Goal: Task Accomplishment & Management: Manage account settings

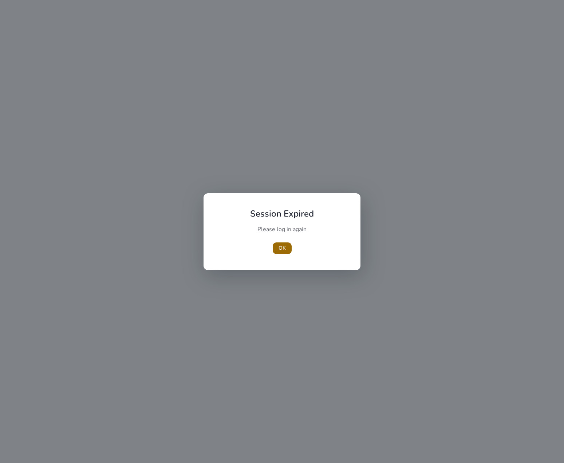
drag, startPoint x: 282, startPoint y: 248, endPoint x: 286, endPoint y: 248, distance: 4.0
click at [282, 248] on span "OK" at bounding box center [282, 249] width 7 height 8
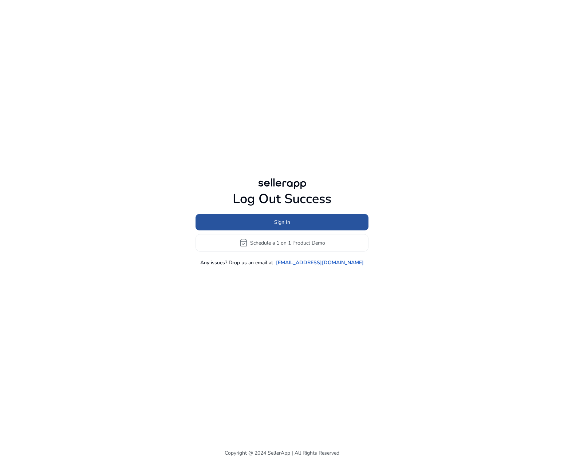
click at [292, 221] on span at bounding box center [282, 222] width 173 height 17
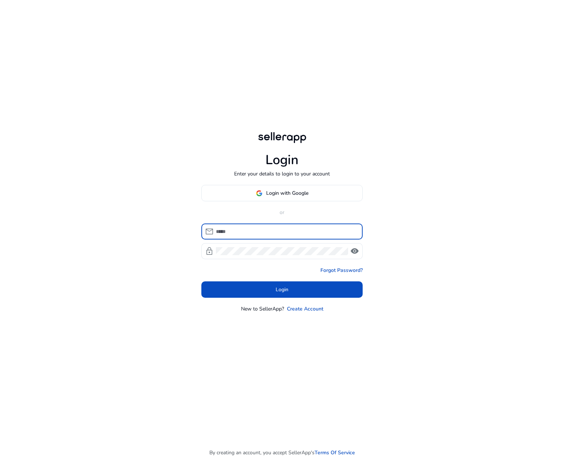
type input "**********"
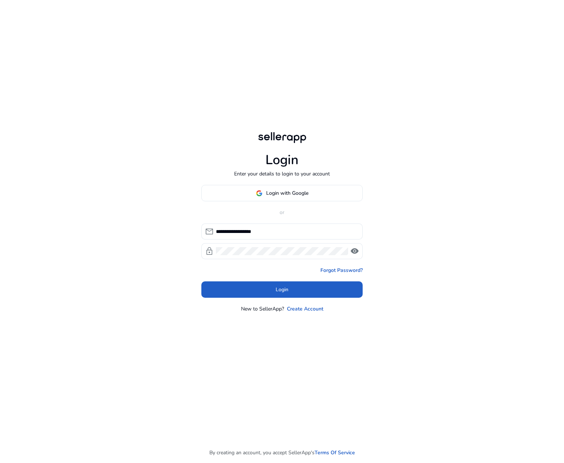
drag, startPoint x: 282, startPoint y: 288, endPoint x: 288, endPoint y: 286, distance: 6.6
click at [282, 288] on span "Login" at bounding box center [282, 290] width 13 height 8
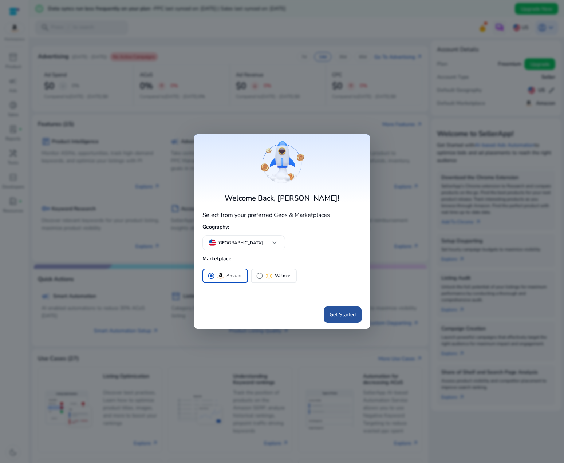
drag, startPoint x: 344, startPoint y: 320, endPoint x: 347, endPoint y: 318, distance: 4.2
click at [344, 320] on span at bounding box center [343, 314] width 38 height 17
